Goal: Task Accomplishment & Management: Use online tool/utility

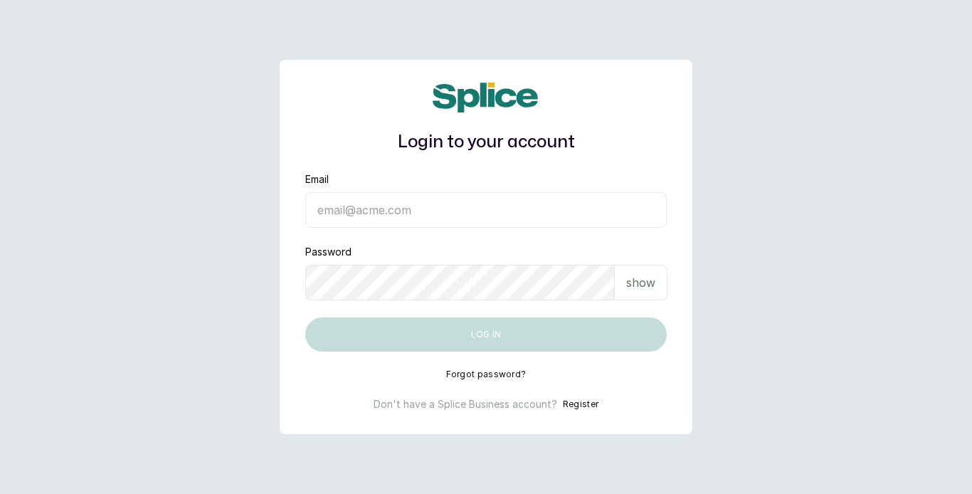
type input "ameeraabraham@hotmail.com"
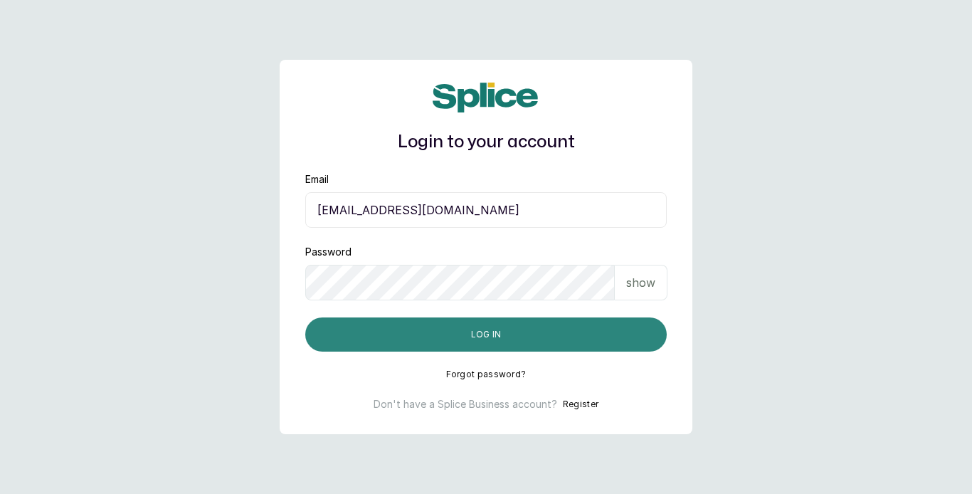
click at [515, 336] on button "Log in" at bounding box center [486, 334] width 362 height 34
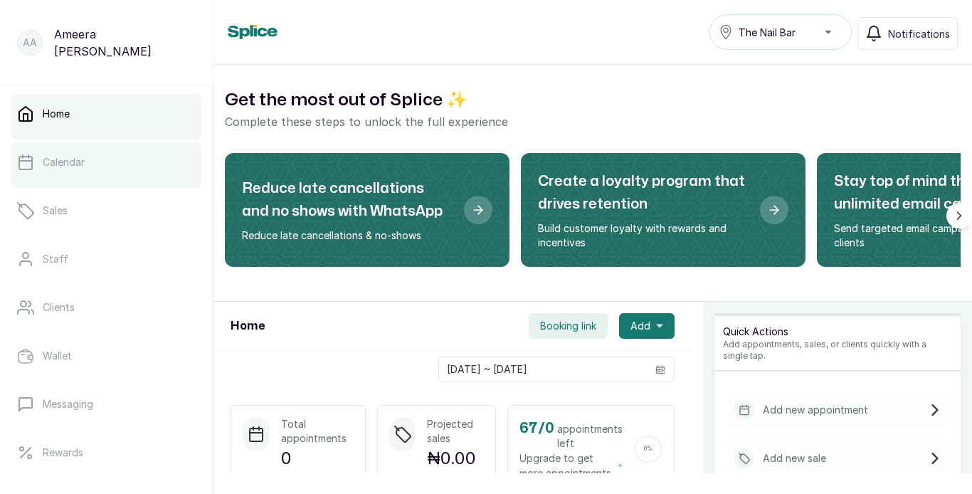
click at [114, 163] on link "Calendar" at bounding box center [106, 162] width 190 height 40
